Goal: Task Accomplishment & Management: Manage account settings

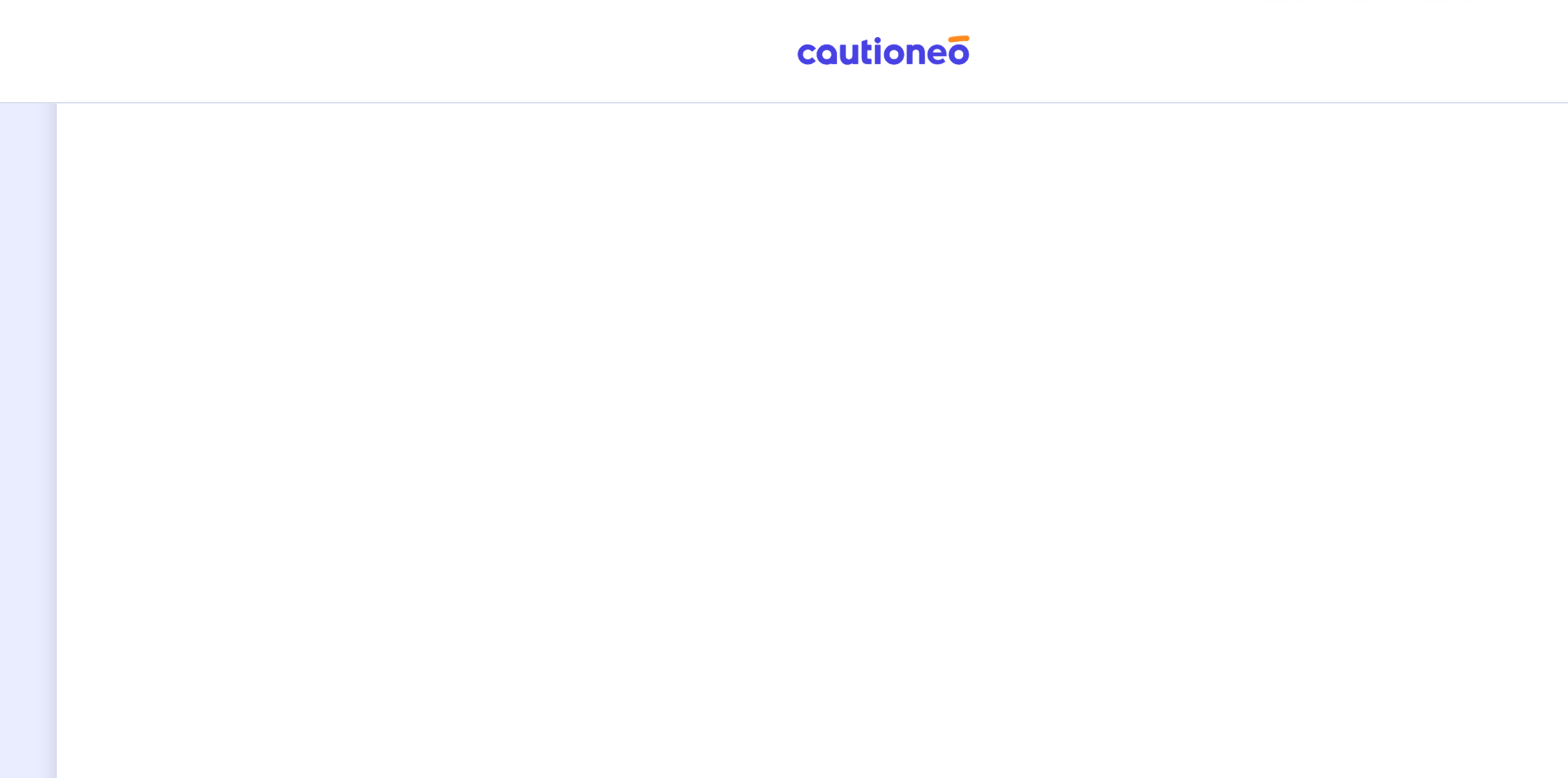
scroll to position [1088, 0]
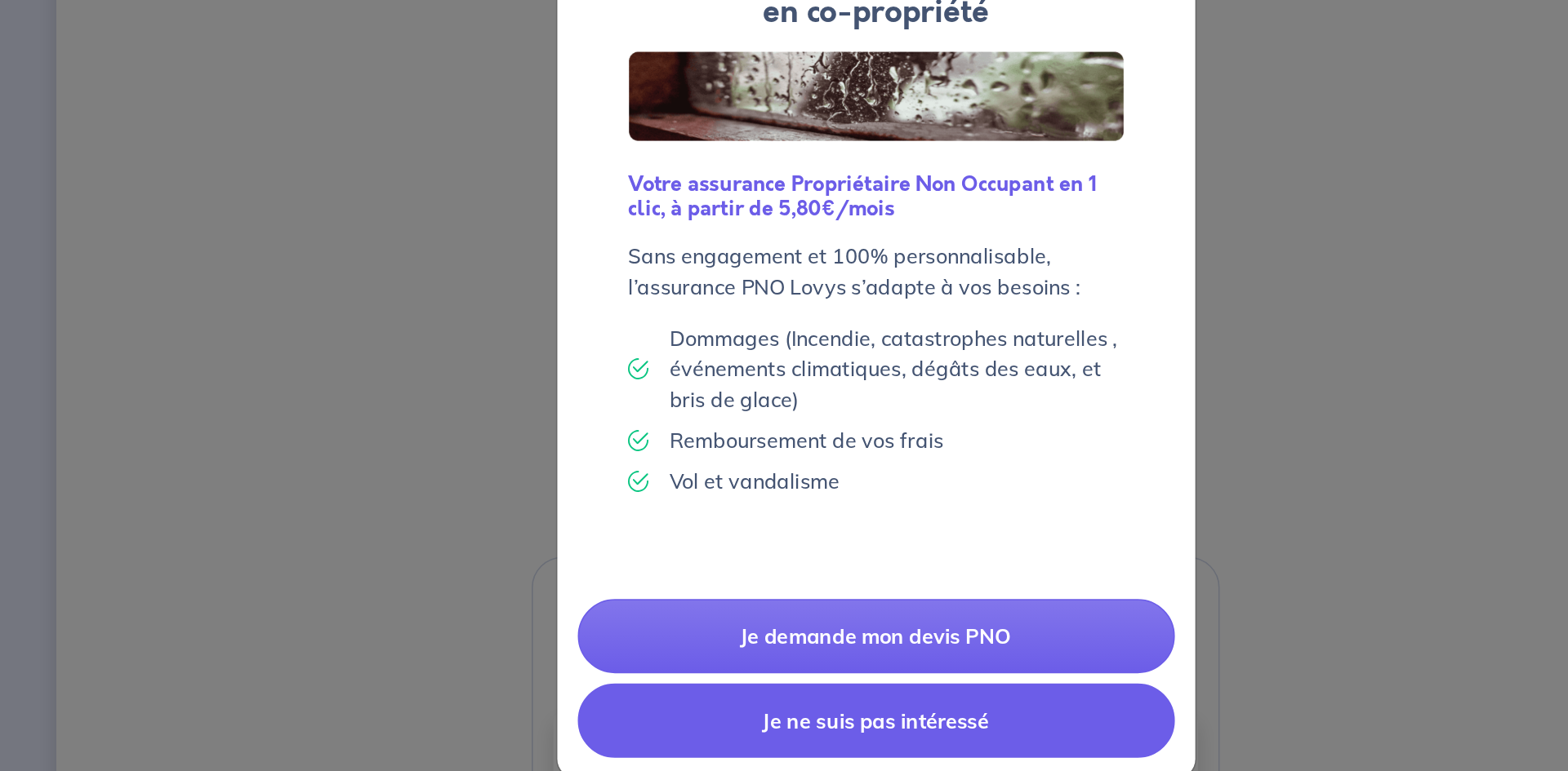
click at [847, 651] on button "Je ne suis pas intéressé" at bounding box center [779, 649] width 381 height 48
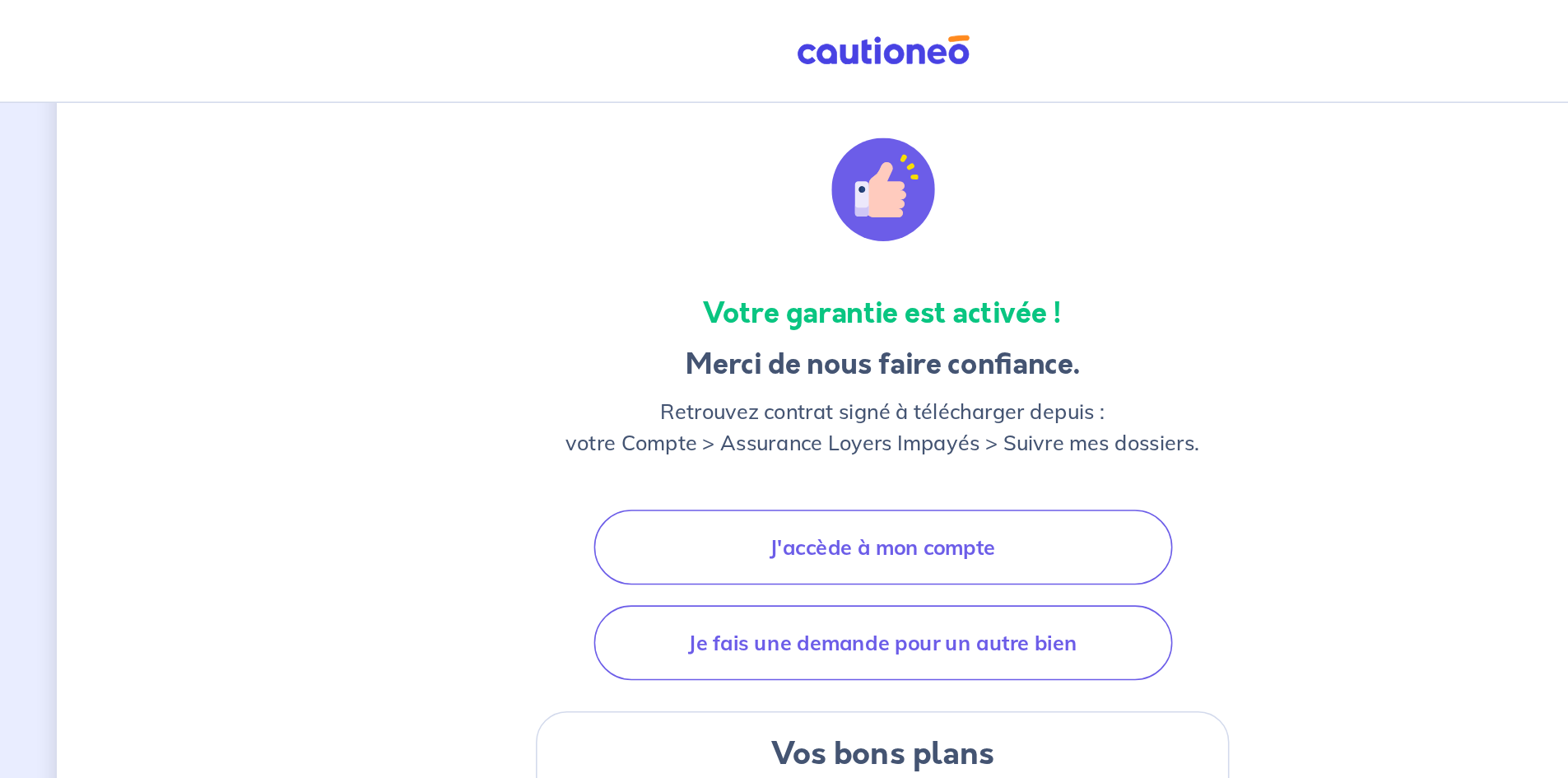
scroll to position [28, 0]
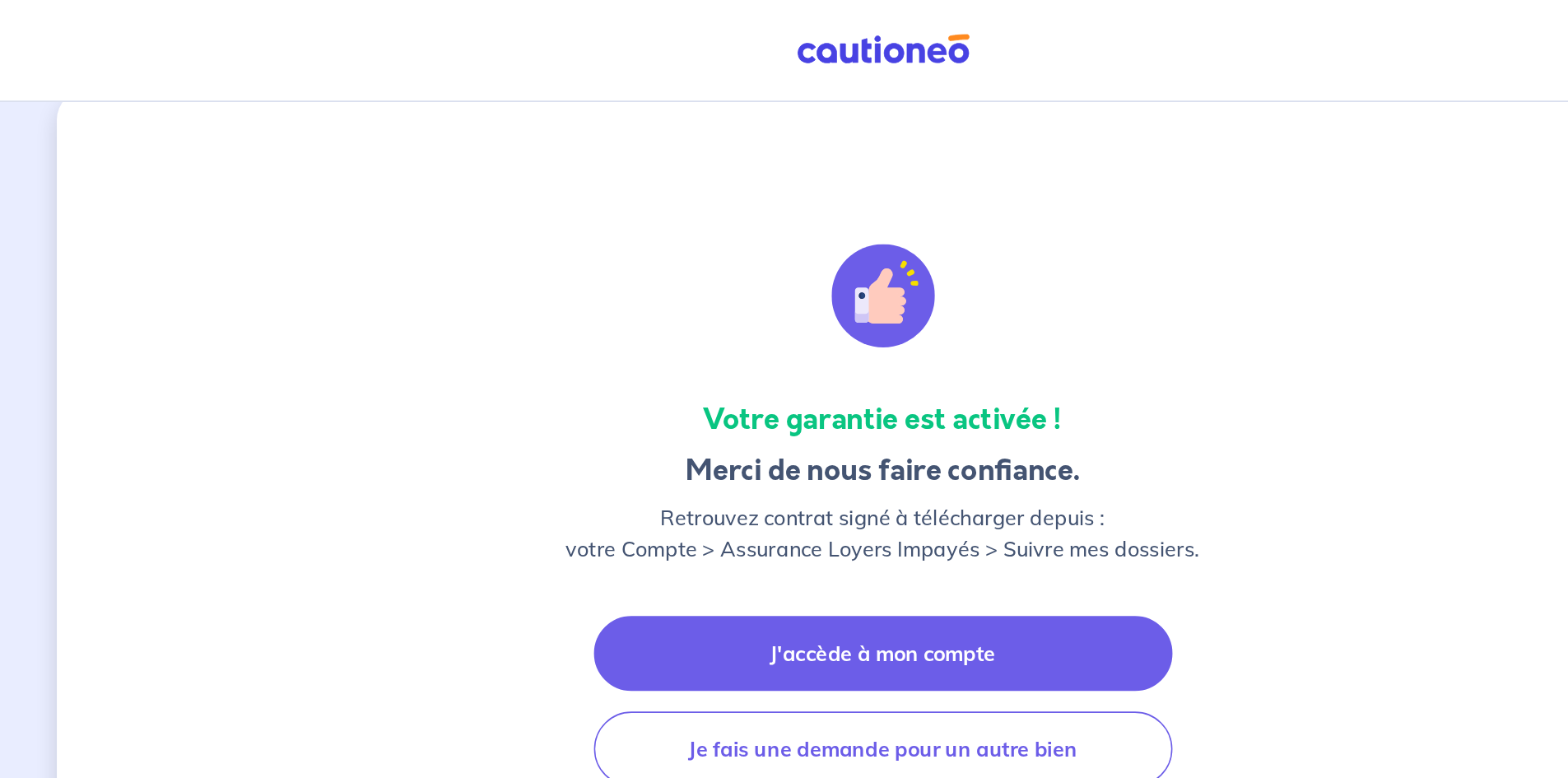
click at [812, 408] on link "J'accède à mon compte" at bounding box center [784, 418] width 368 height 48
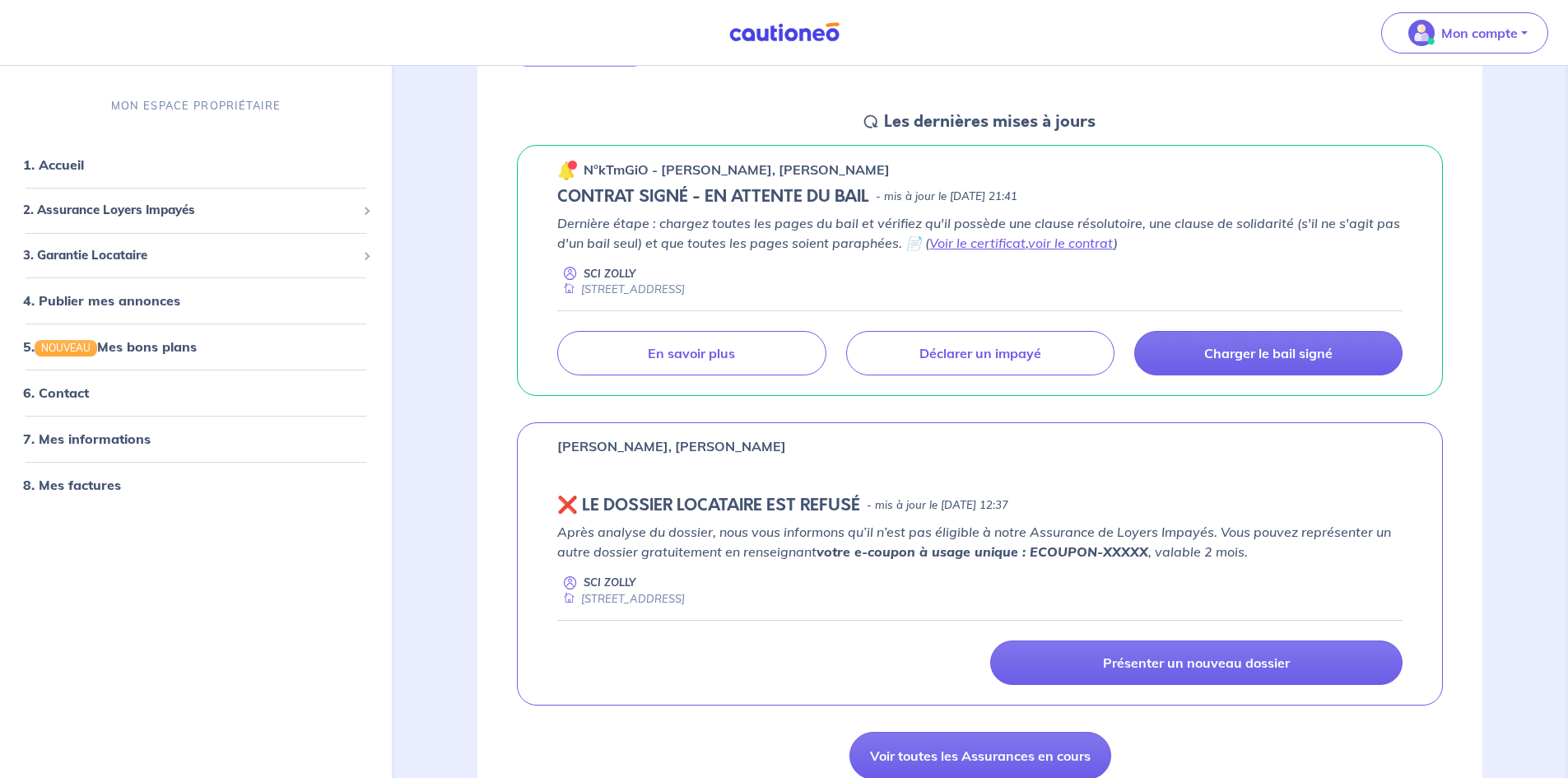
scroll to position [312, 0]
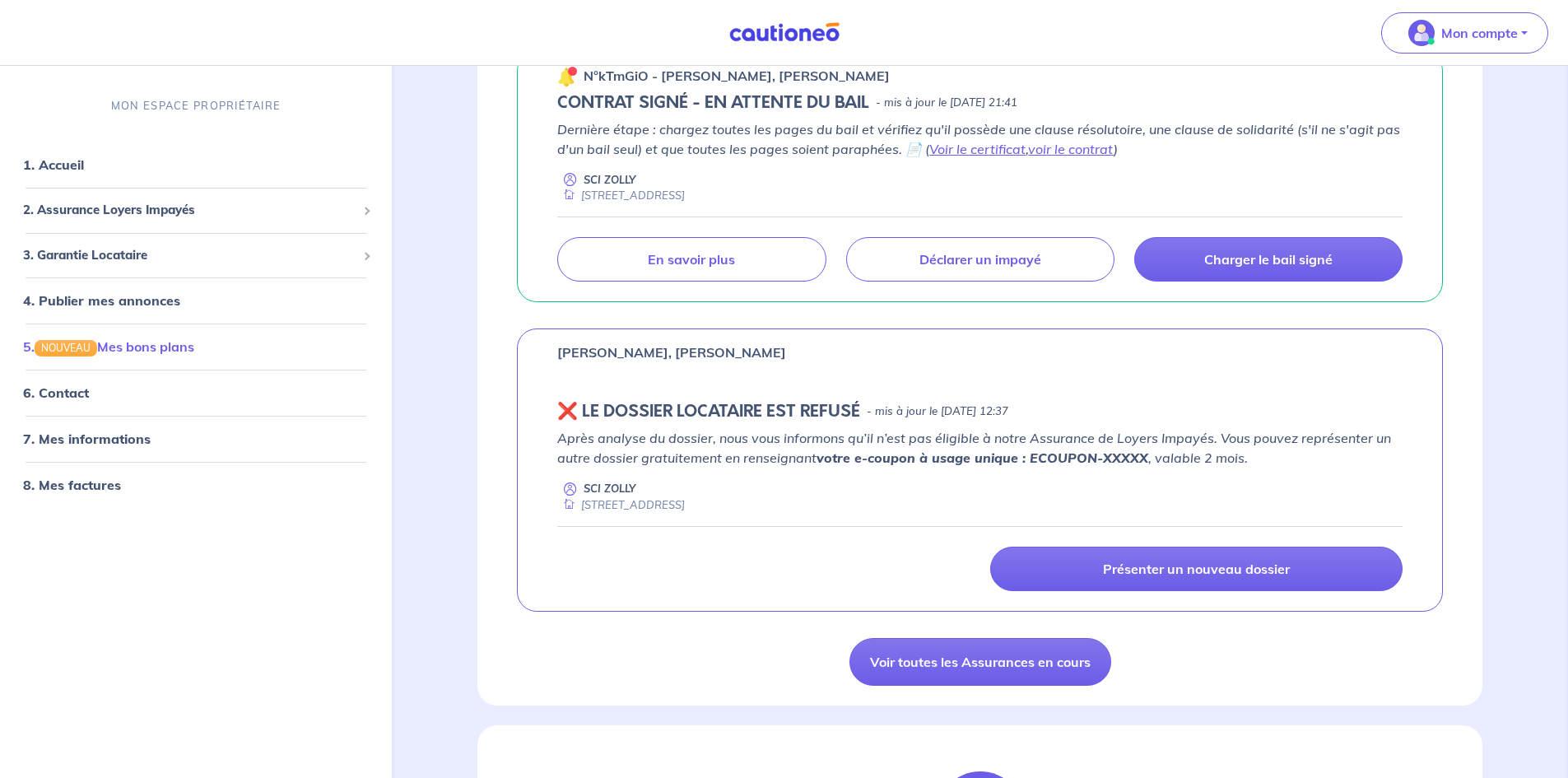
click at [195, 346] on link "5. NOUVEAU Mes bons plans" at bounding box center [108, 347] width 171 height 16
click at [117, 275] on li "3. Garantie Locataire Tester un dossier Suivre mes dossiers Valider un locatair…" at bounding box center [196, 255] width 378 height 45
click at [130, 435] on link "7. Mes informations" at bounding box center [83, 439] width 122 height 16
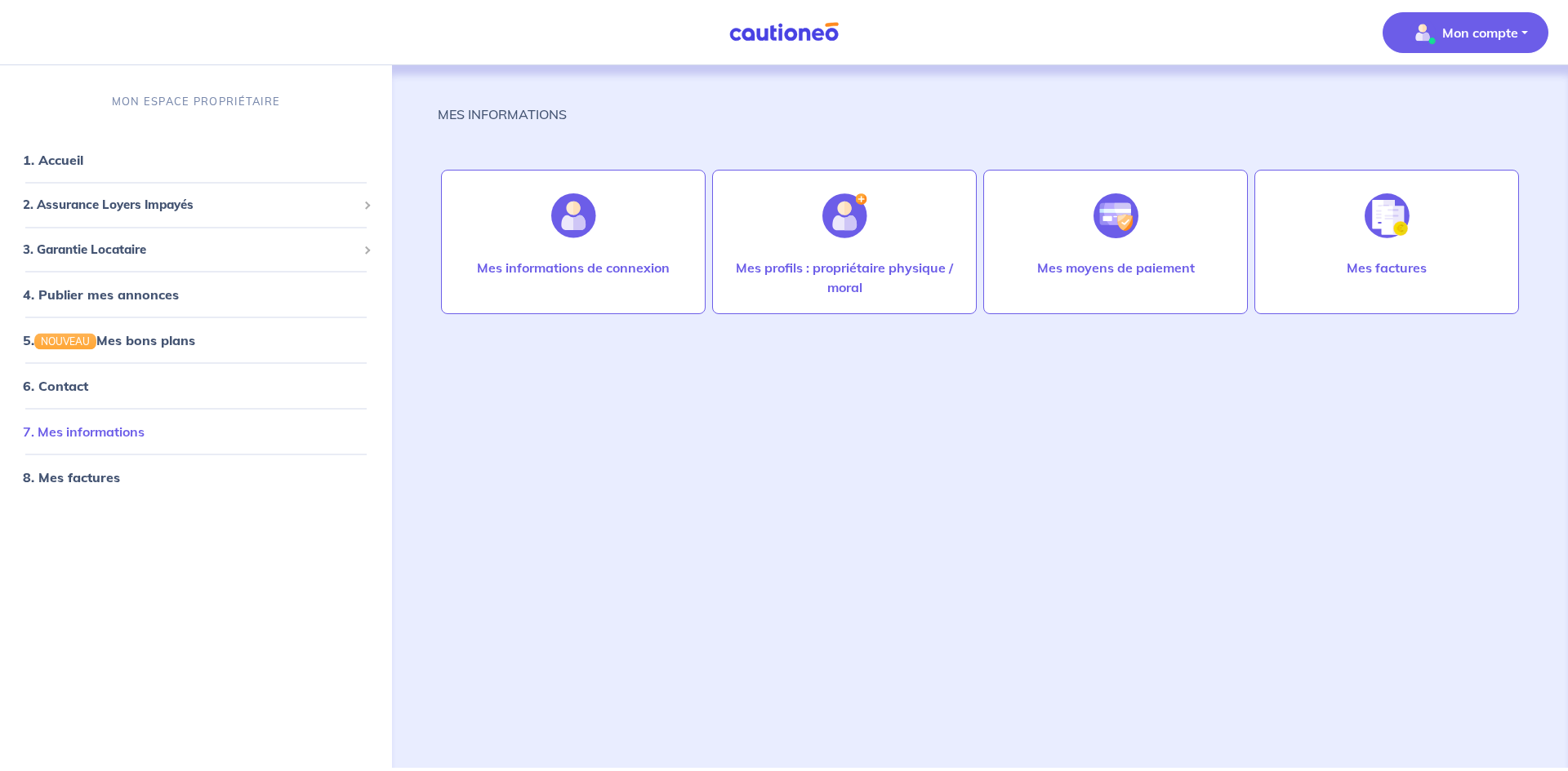
click at [108, 434] on link "7. Mes informations" at bounding box center [83, 432] width 121 height 16
click at [79, 153] on link "1. Accueil" at bounding box center [52, 160] width 59 height 16
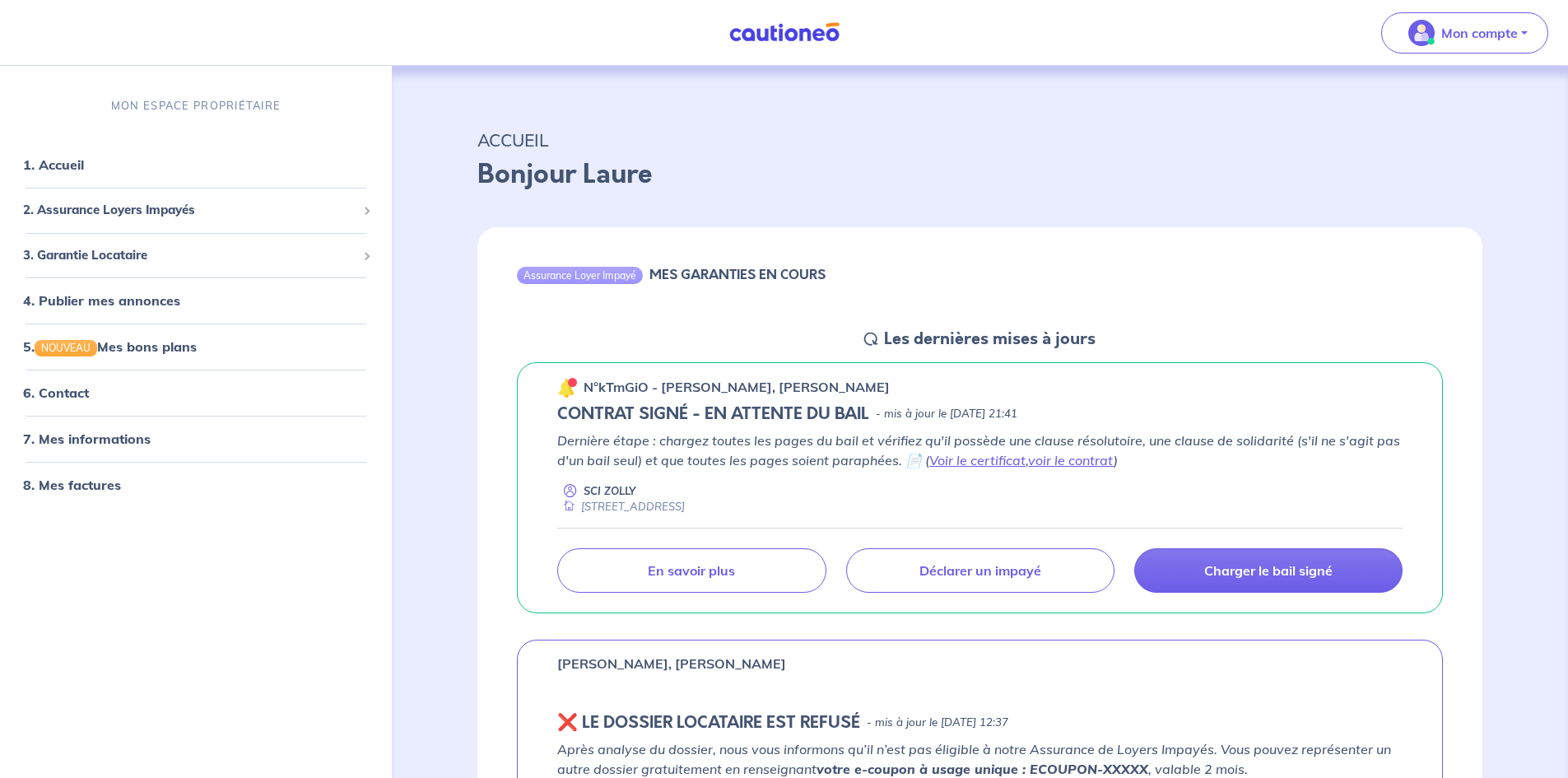
scroll to position [114, 0]
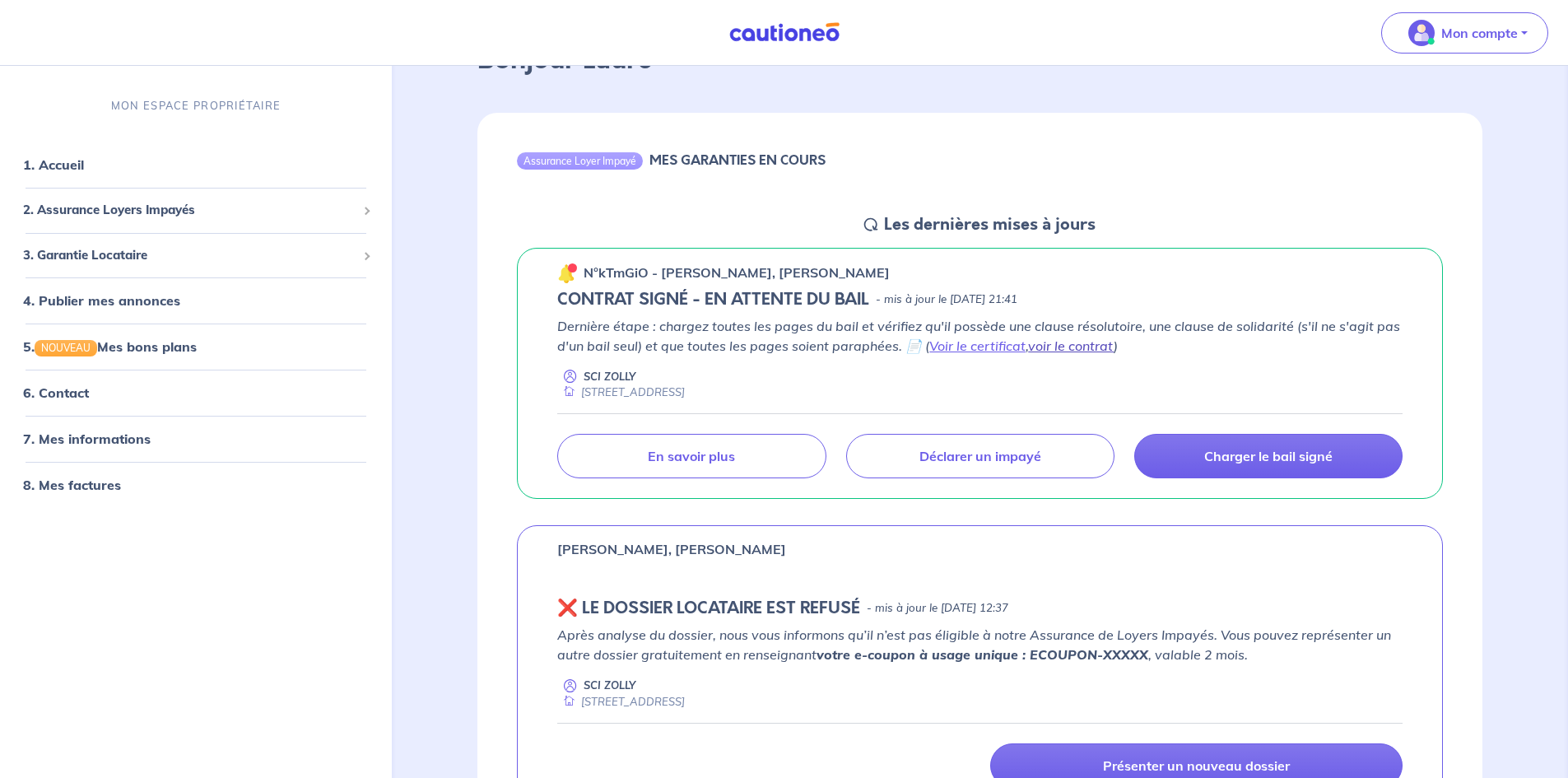
click at [1085, 346] on link "voir le contrat" at bounding box center [1071, 346] width 86 height 16
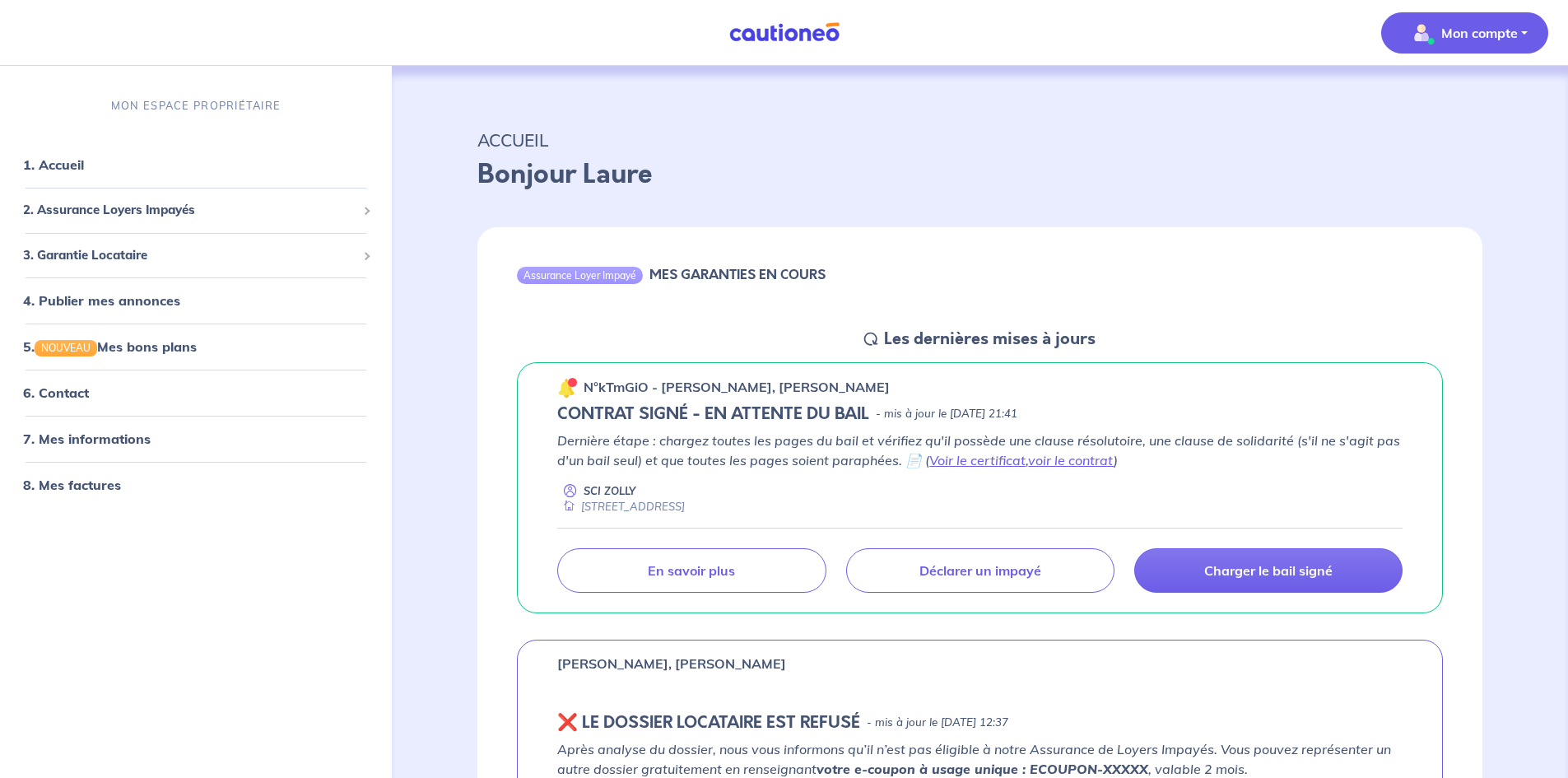
click at [1505, 31] on p "Mon compte" at bounding box center [1479, 33] width 77 height 20
click at [1427, 102] on link "Mes informations" at bounding box center [1448, 101] width 132 height 26
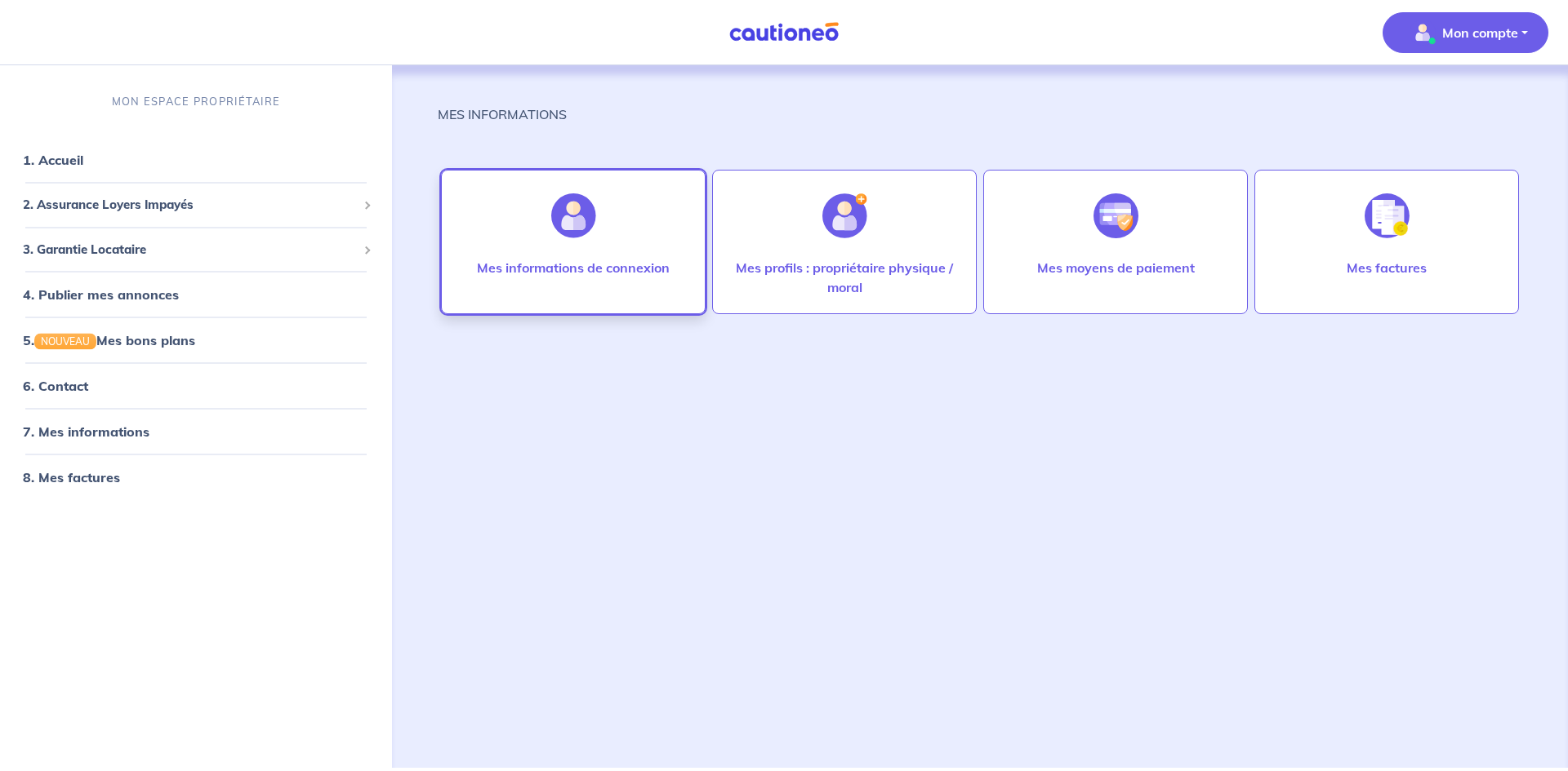
click at [603, 266] on p "Mes informations de connexion" at bounding box center [573, 267] width 193 height 20
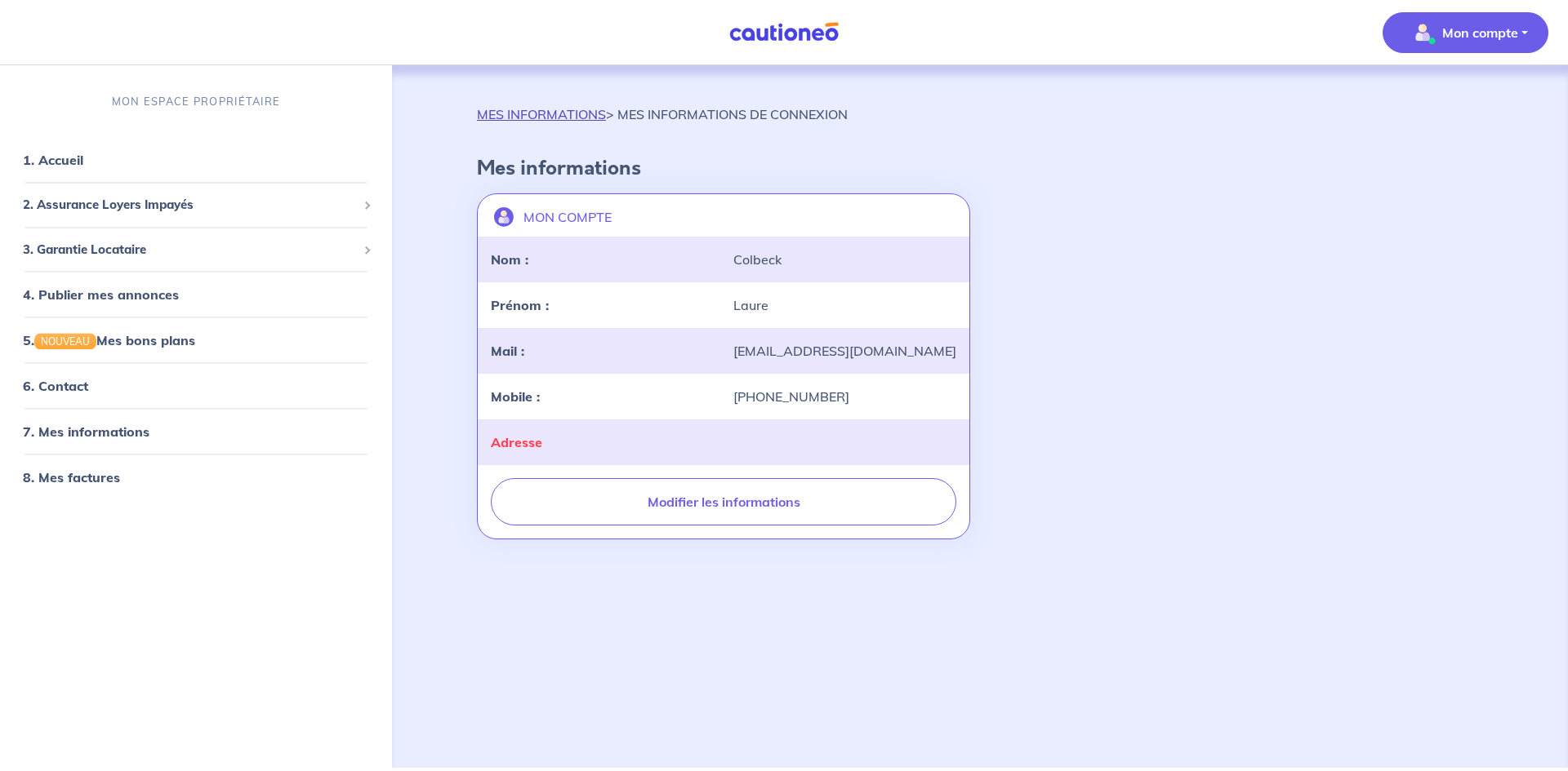
click at [559, 114] on link "MES INFORMATIONS" at bounding box center [542, 114] width 129 height 16
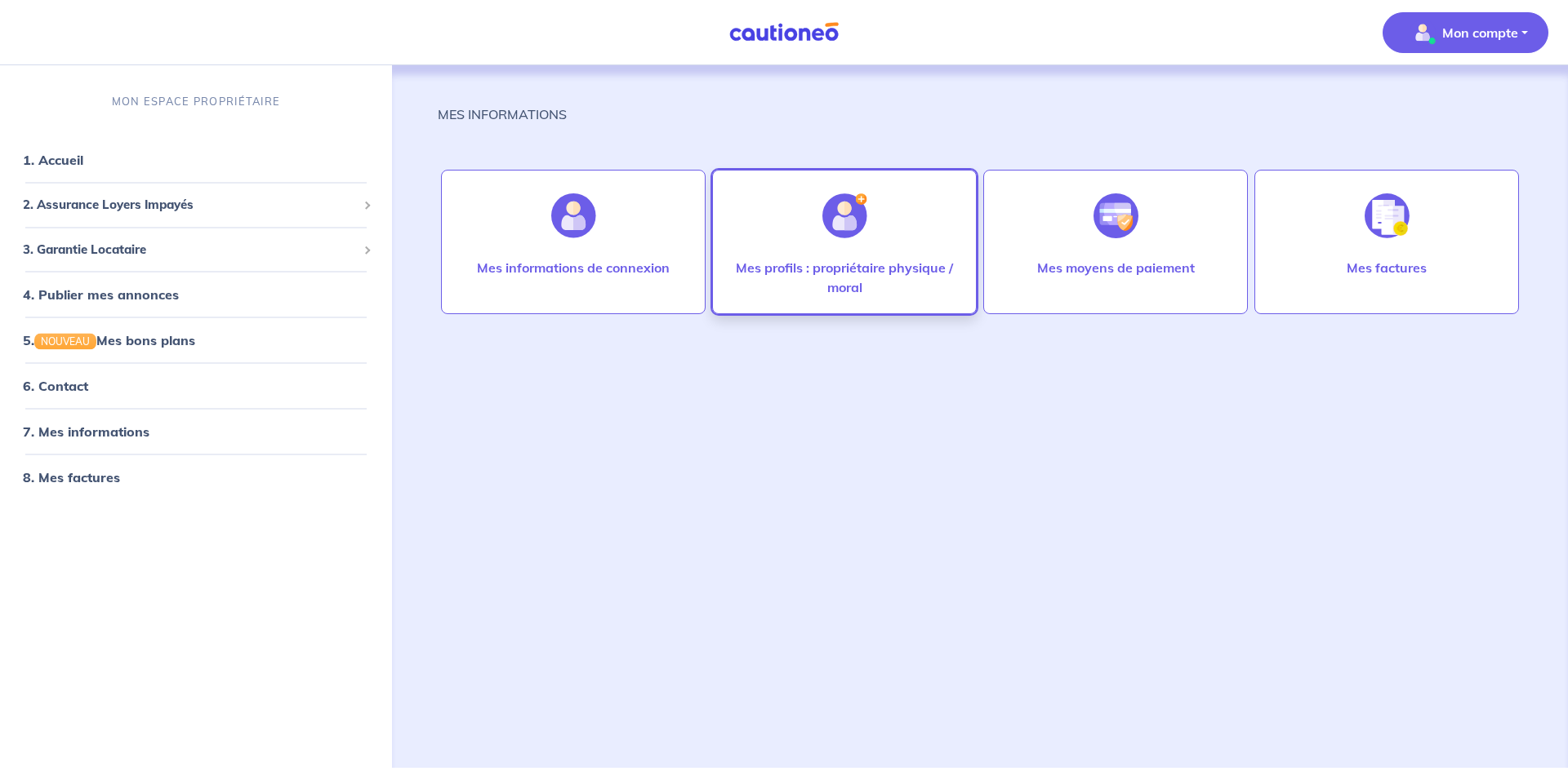
click at [781, 261] on p "Mes profils : propriétaire physique / moral" at bounding box center [844, 277] width 230 height 39
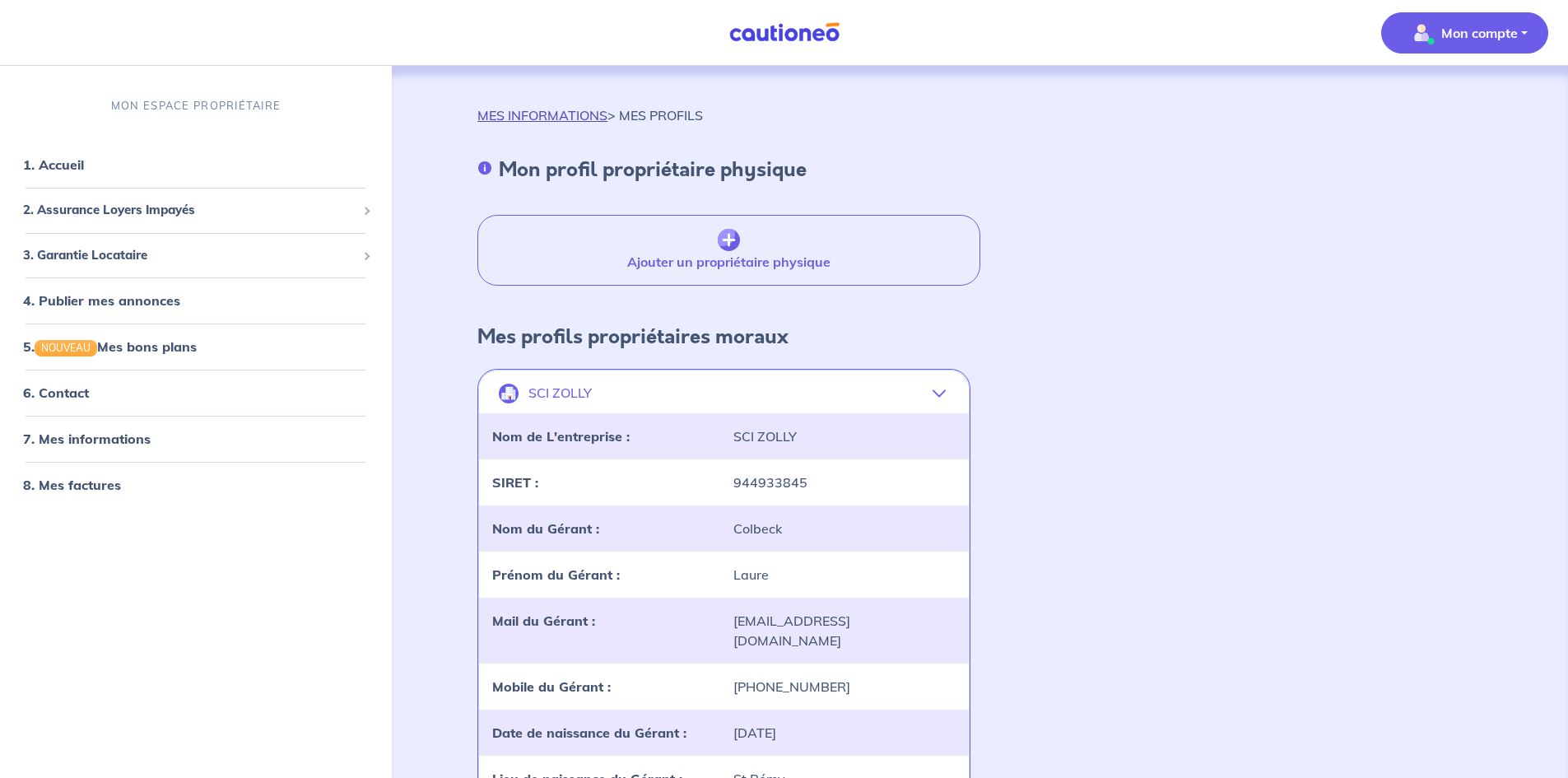
click at [553, 119] on link "MES INFORMATIONS" at bounding box center [542, 115] width 130 height 16
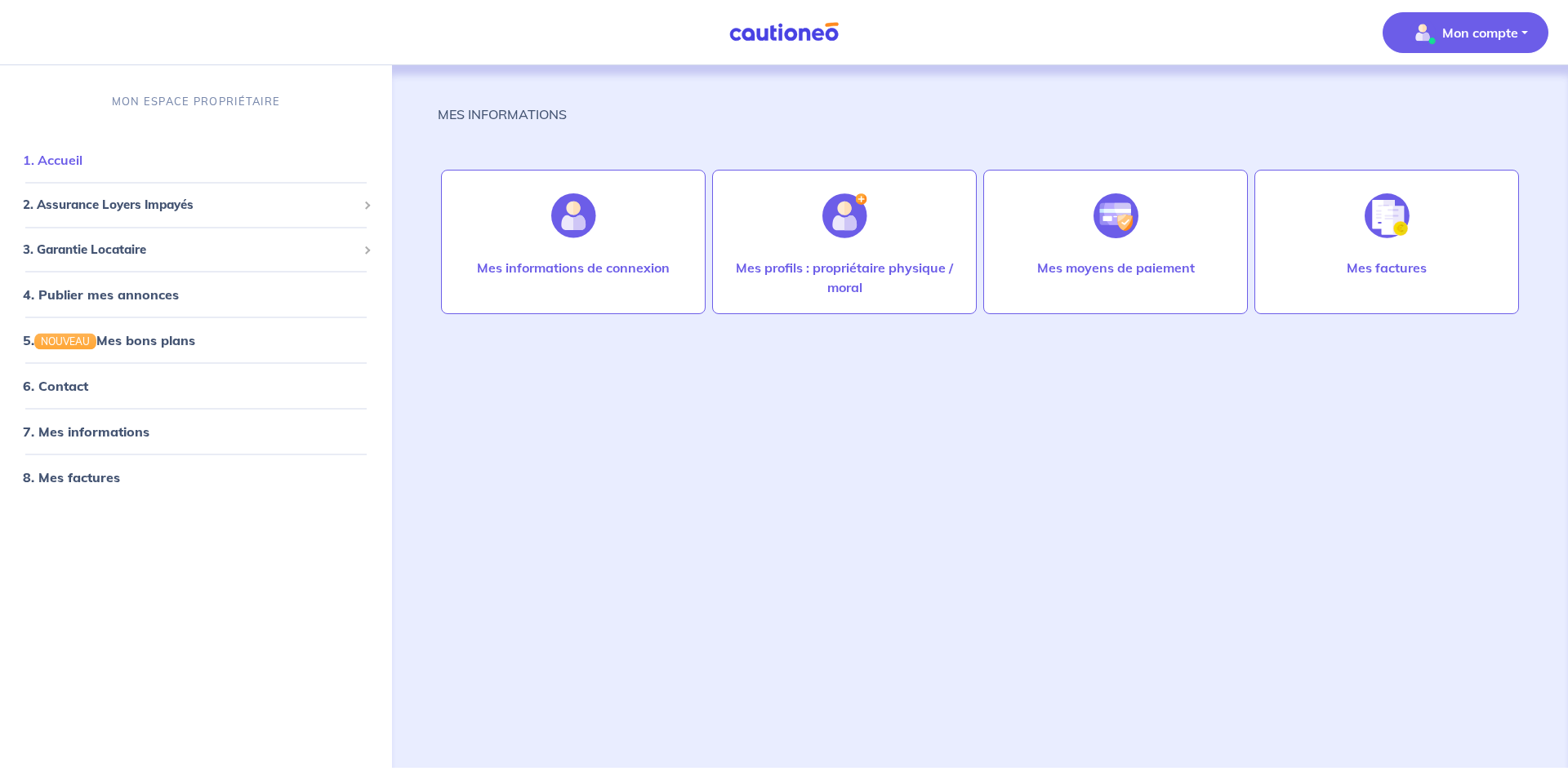
click at [81, 162] on link "1. Accueil" at bounding box center [52, 160] width 59 height 16
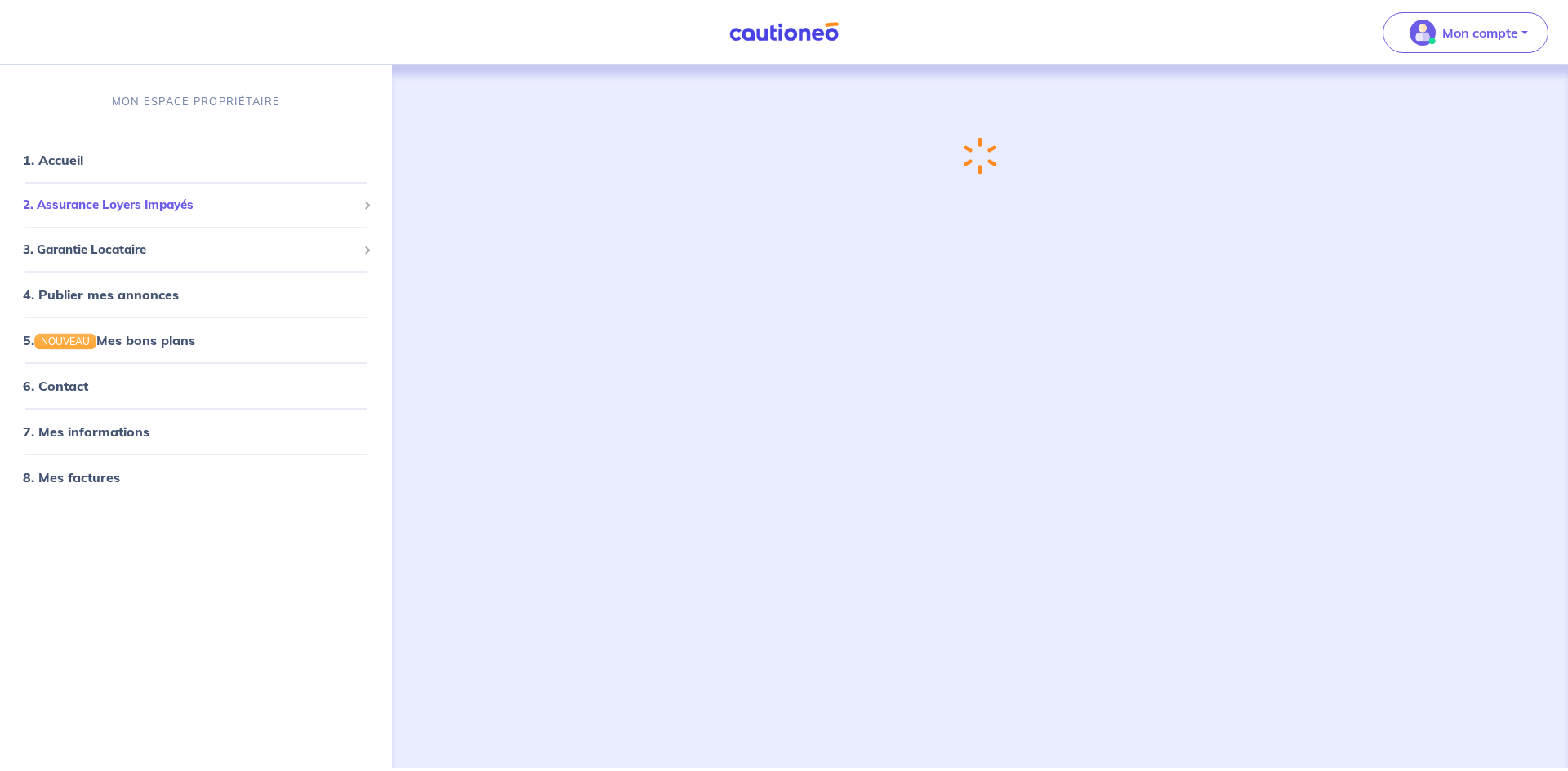
click at [125, 203] on span "2. Assurance Loyers Impayés" at bounding box center [189, 205] width 334 height 19
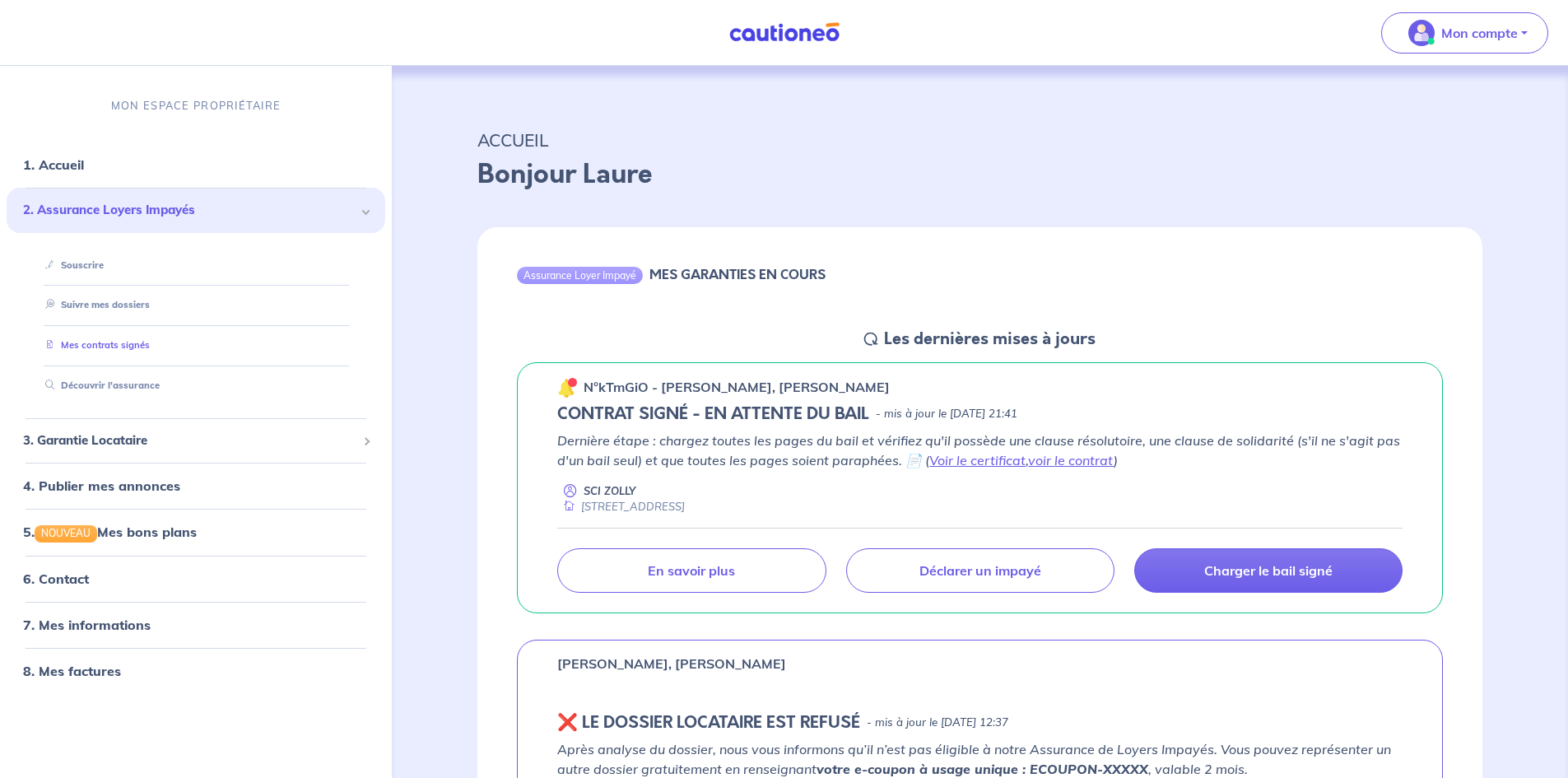
click at [140, 345] on link "Mes contrats signés" at bounding box center [94, 345] width 111 height 12
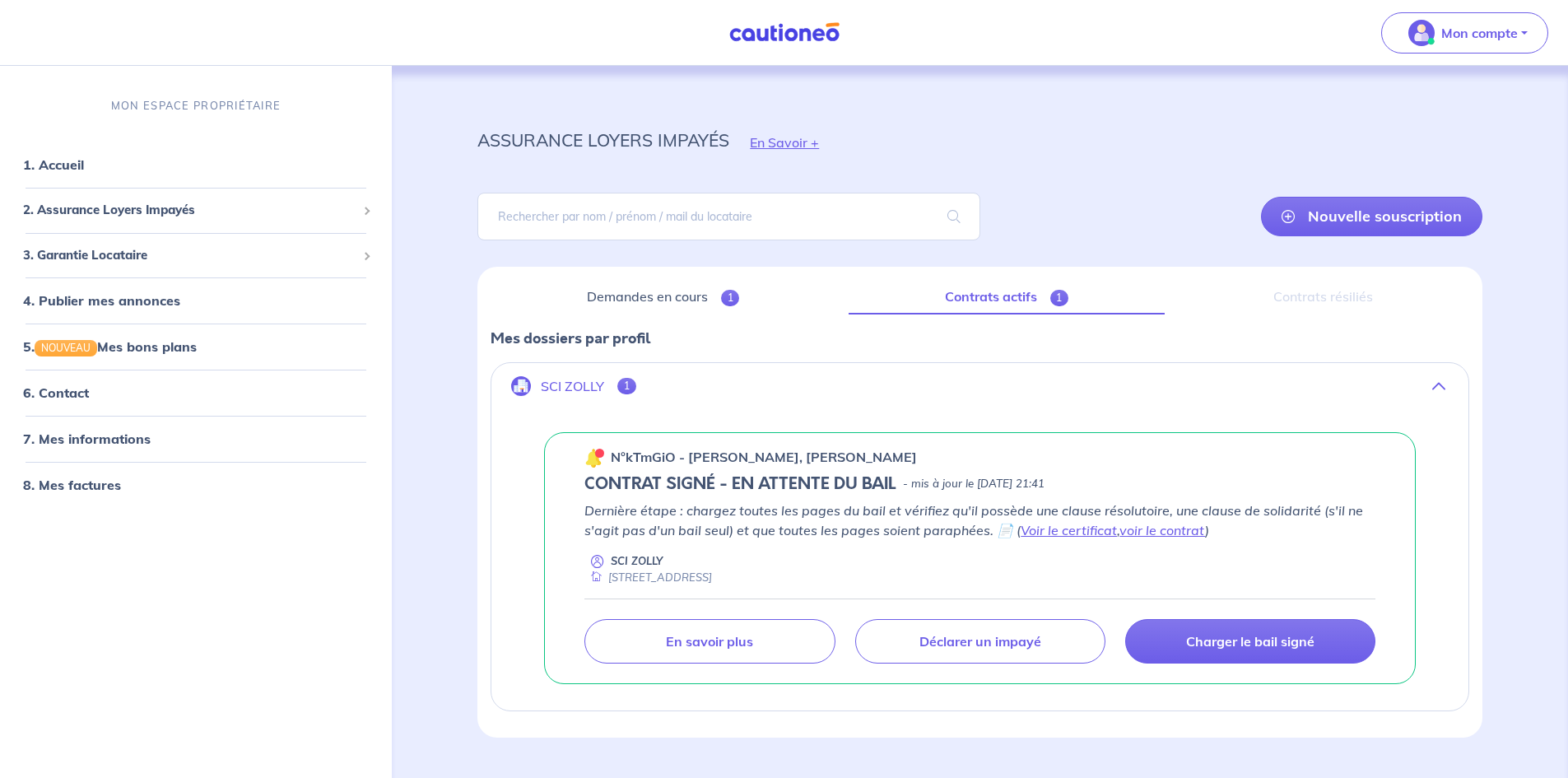
click at [626, 386] on span "1" at bounding box center [626, 386] width 19 height 16
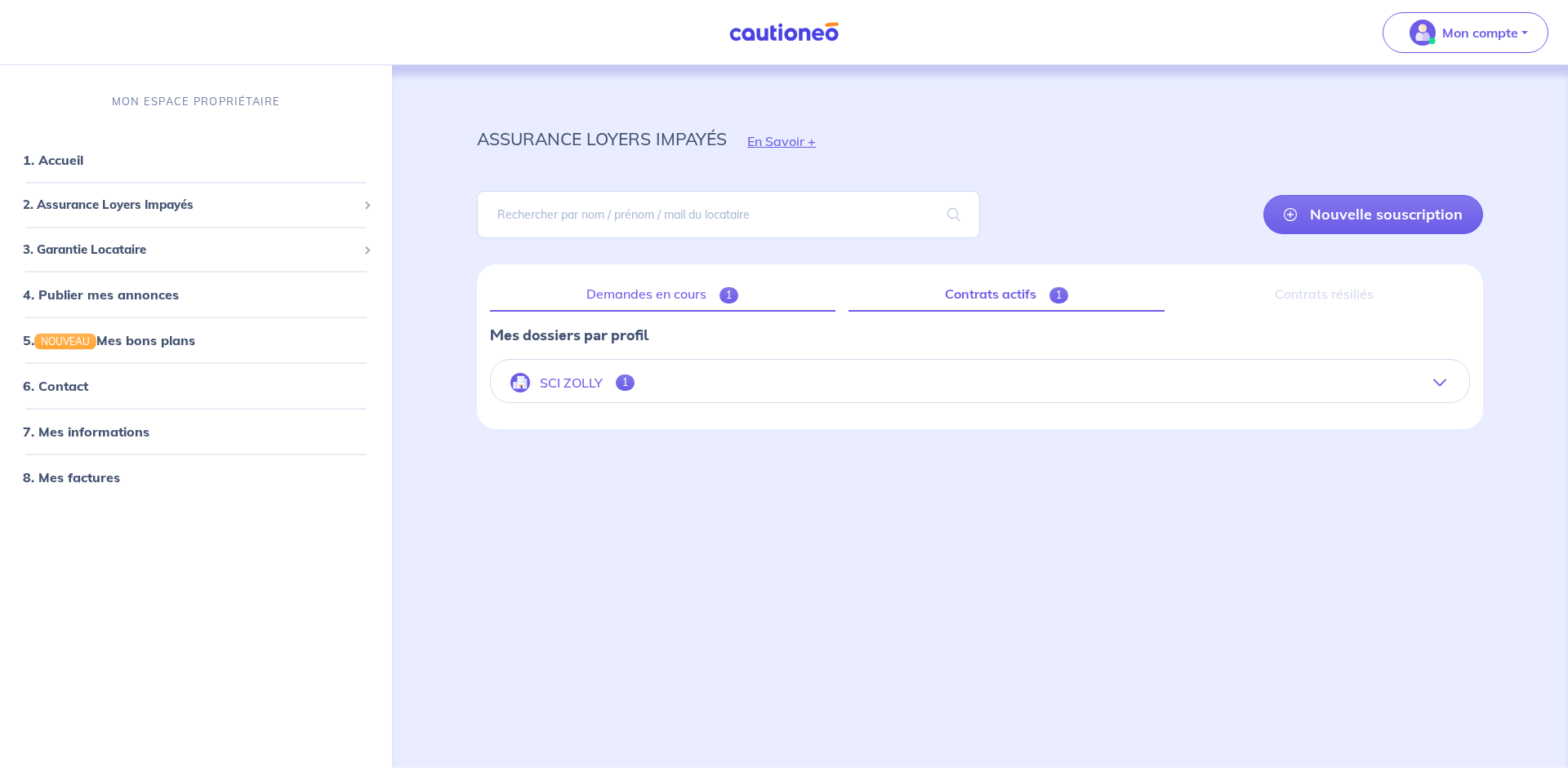
click at [661, 289] on link "Demandes en cours 1" at bounding box center [663, 294] width 346 height 34
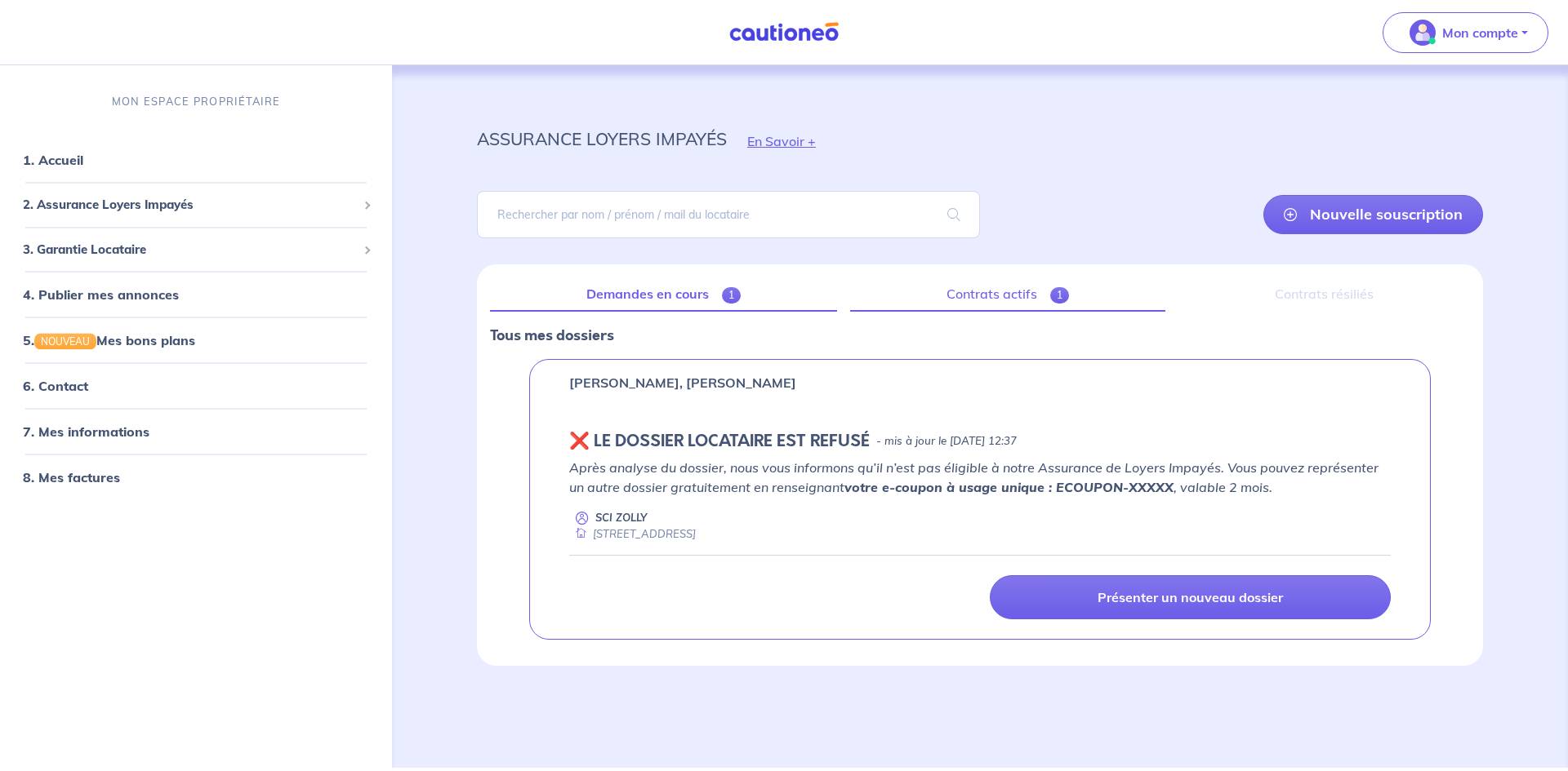
click at [968, 293] on link "Contrats actifs 1" at bounding box center [1008, 294] width 315 height 34
